Goal: Task Accomplishment & Management: Complete application form

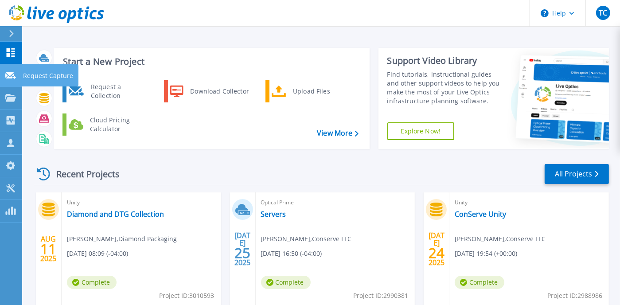
click at [39, 71] on p "Request Capture" at bounding box center [48, 75] width 50 height 23
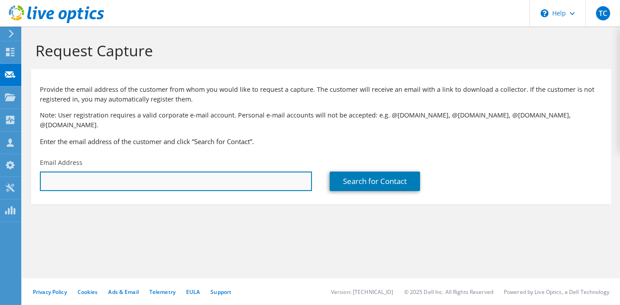
click at [208, 171] on input "text" at bounding box center [176, 180] width 272 height 19
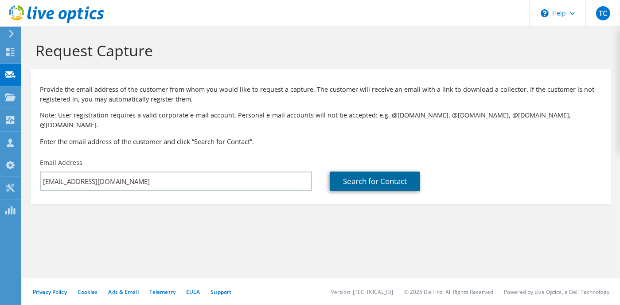
click at [370, 173] on link "Search for Contact" at bounding box center [375, 180] width 90 height 19
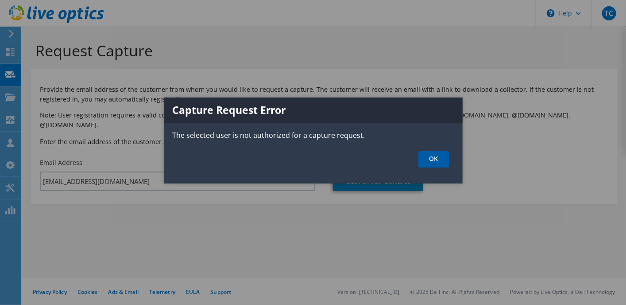
click at [439, 161] on link "OK" at bounding box center [434, 159] width 31 height 16
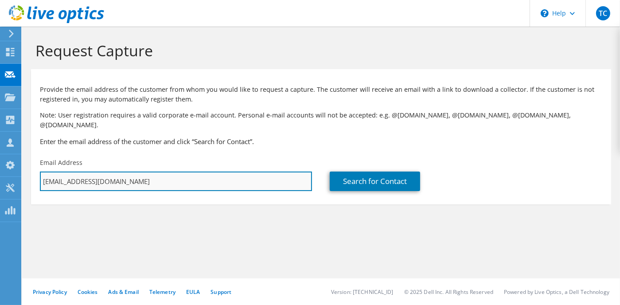
click at [130, 171] on input "[EMAIL_ADDRESS][DOMAIN_NAME]" at bounding box center [176, 180] width 272 height 19
drag, startPoint x: 164, startPoint y: 171, endPoint x: 38, endPoint y: 170, distance: 126.7
click at [38, 170] on div "Email Address [EMAIL_ADDRESS][DOMAIN_NAME]" at bounding box center [176, 175] width 290 height 42
type input "m"
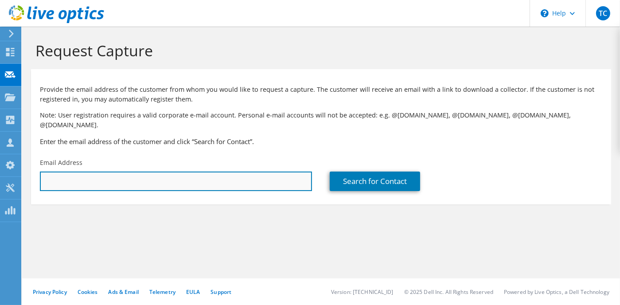
click at [67, 175] on input "text" at bounding box center [176, 180] width 272 height 19
paste input "[EMAIL_ADDRESS][DOMAIN_NAME]"
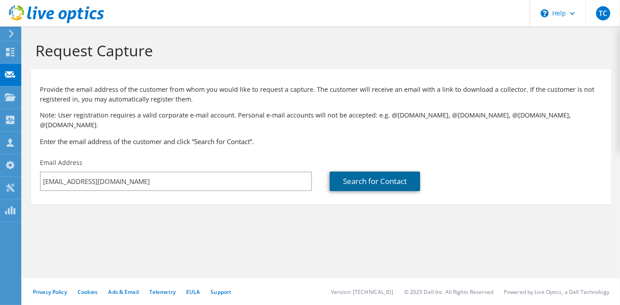
click at [366, 173] on link "Search for Contact" at bounding box center [375, 180] width 90 height 19
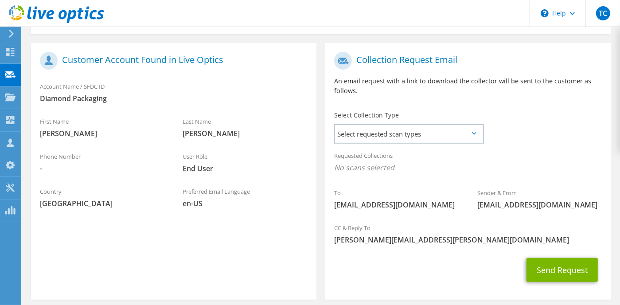
scroll to position [177, 0]
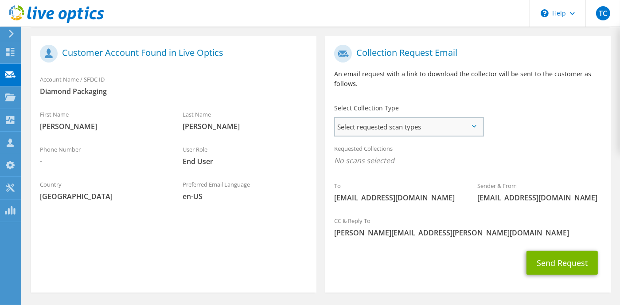
click at [446, 118] on span "Select requested scan types" at bounding box center [409, 127] width 148 height 18
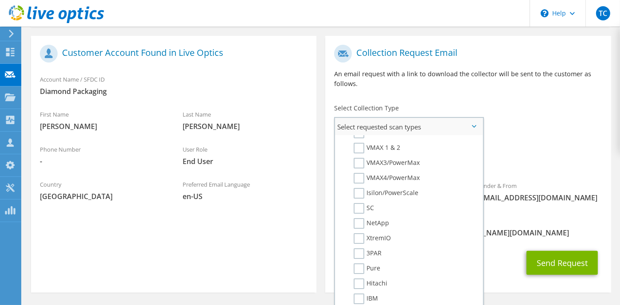
scroll to position [172, 0]
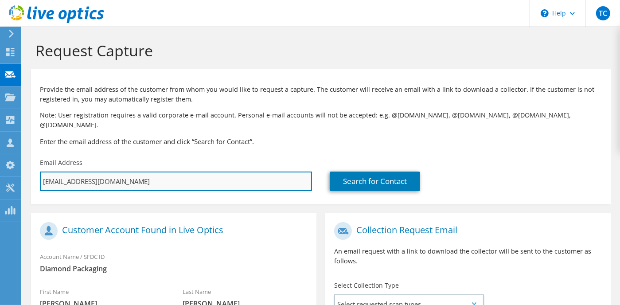
click at [168, 173] on input "[EMAIL_ADDRESS][DOMAIN_NAME]" at bounding box center [176, 180] width 272 height 19
type input "m"
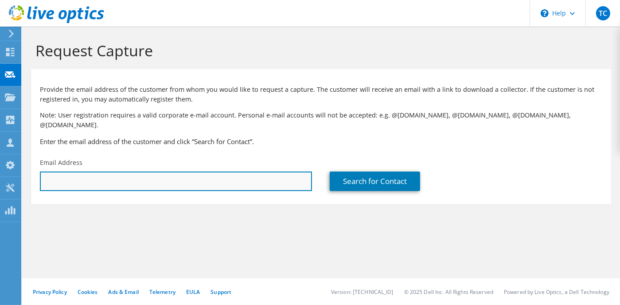
click at [128, 171] on input "text" at bounding box center [176, 180] width 272 height 19
paste input "[EMAIL_ADDRESS][DOMAIN_NAME]"
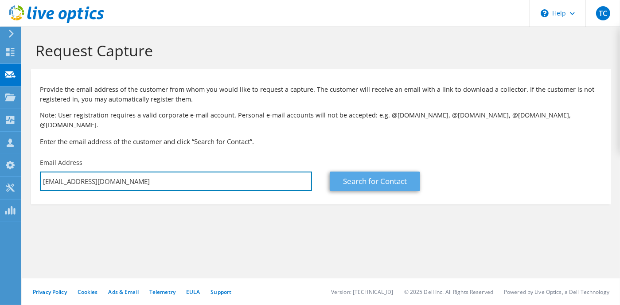
type input "[EMAIL_ADDRESS][DOMAIN_NAME]"
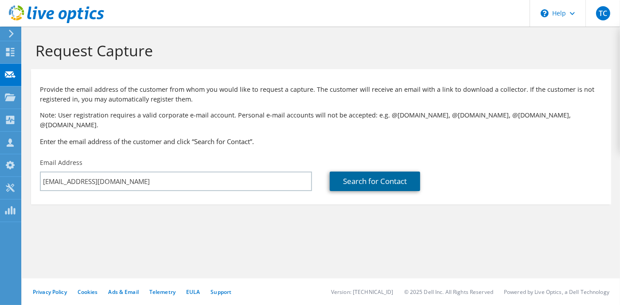
drag, startPoint x: 370, startPoint y: 171, endPoint x: 380, endPoint y: 175, distance: 10.9
click at [370, 171] on link "Search for Contact" at bounding box center [375, 180] width 90 height 19
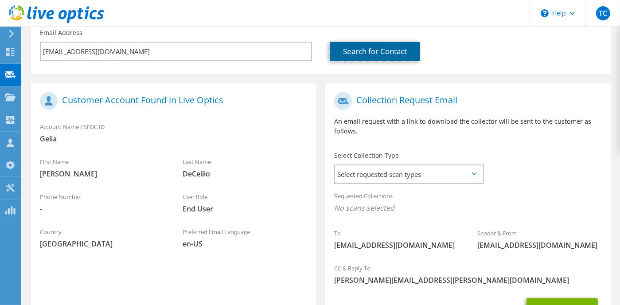
scroll to position [133, 0]
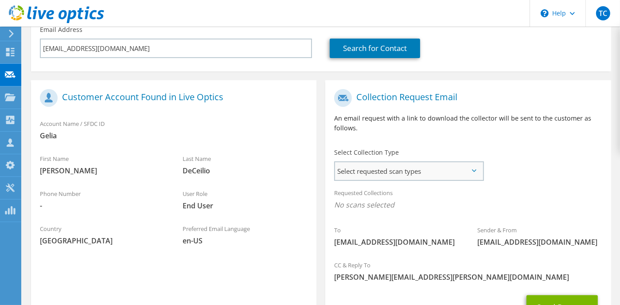
click at [429, 162] on span "Select requested scan types" at bounding box center [409, 171] width 148 height 18
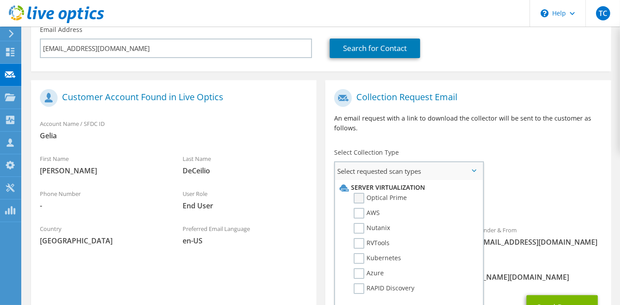
click at [355, 193] on label "Optical Prime" at bounding box center [379, 198] width 53 height 11
click at [0, 0] on input "Optical Prime" at bounding box center [0, 0] width 0 height 0
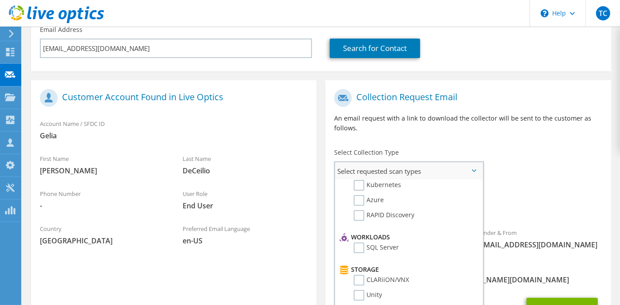
scroll to position [89, 0]
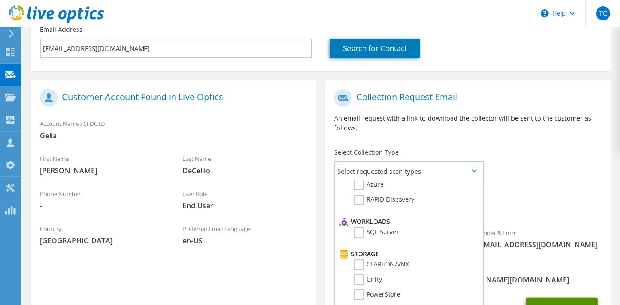
click at [578, 298] on button "Send Request" at bounding box center [561, 310] width 71 height 24
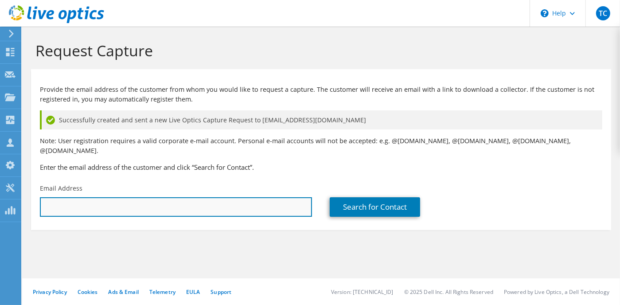
click at [80, 198] on input "text" at bounding box center [176, 206] width 272 height 19
paste input "ddeceilio@gelia.com"
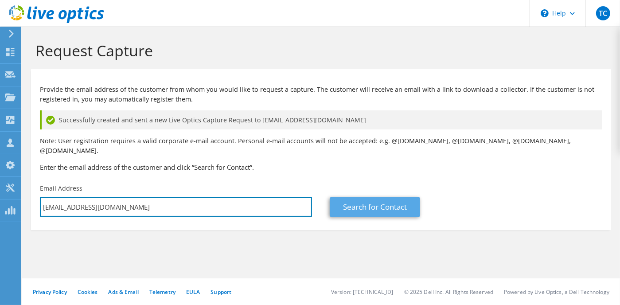
type input "ddeceilio@gelia.com"
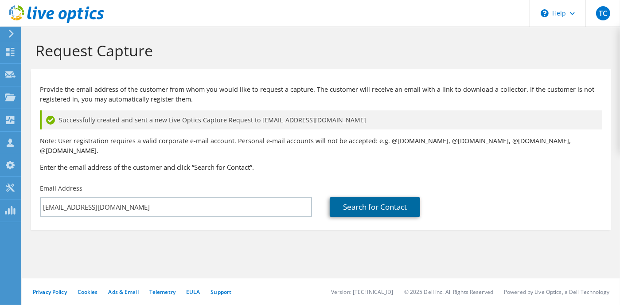
click at [379, 202] on link "Search for Contact" at bounding box center [375, 206] width 90 height 19
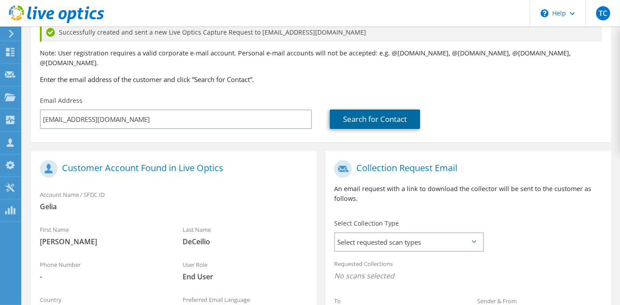
scroll to position [133, 0]
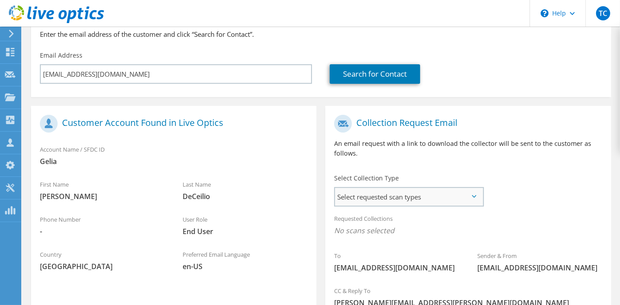
click at [423, 188] on span "Select requested scan types" at bounding box center [409, 197] width 148 height 18
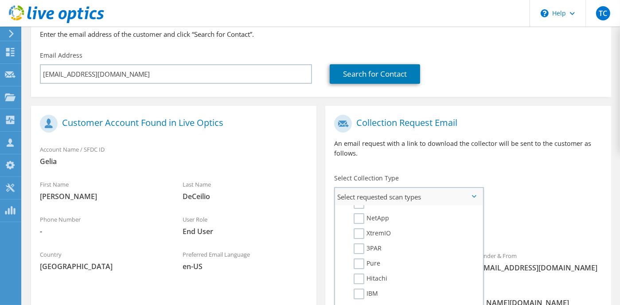
scroll to position [232, 0]
click at [358, 262] on label "NetApp" at bounding box center [370, 267] width 35 height 11
click at [0, 0] on input "NetApp" at bounding box center [0, 0] width 0 height 0
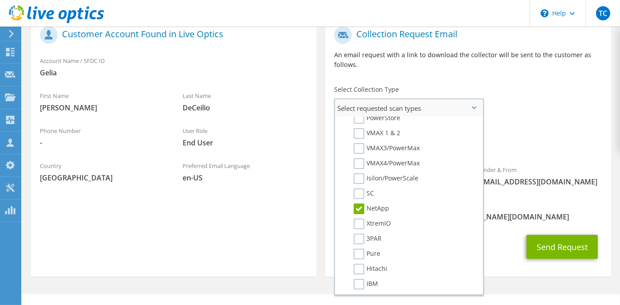
scroll to position [188, 0]
click at [501, 217] on div "CC & Reply To todd.crooks@dtg.com" at bounding box center [467, 212] width 285 height 35
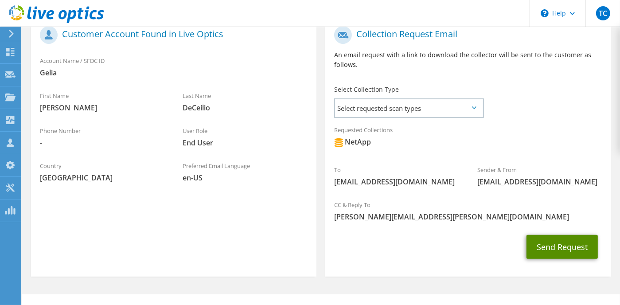
click at [567, 237] on button "Send Request" at bounding box center [561, 247] width 71 height 24
